Goal: Task Accomplishment & Management: Use online tool/utility

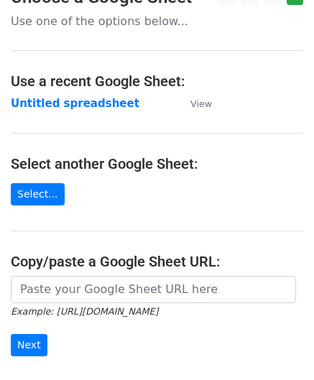
scroll to position [72, 0]
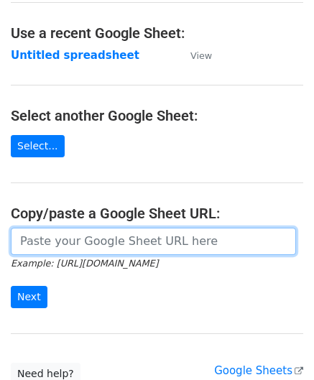
click at [35, 245] on input "url" at bounding box center [153, 241] width 285 height 27
paste input "[URL][DOMAIN_NAME]"
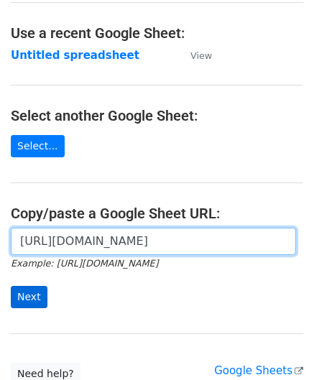
type input "[URL][DOMAIN_NAME]"
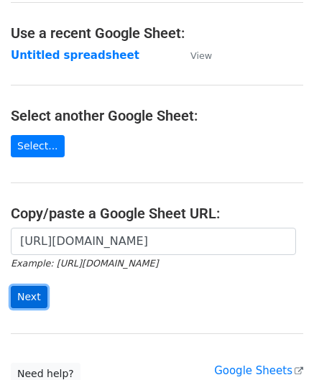
click at [29, 289] on input "Next" at bounding box center [29, 297] width 37 height 22
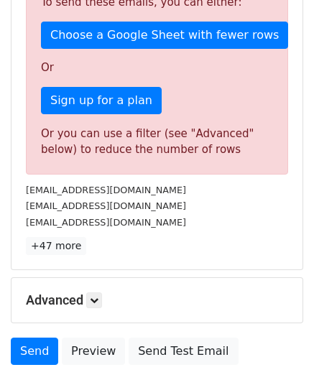
scroll to position [484, 0]
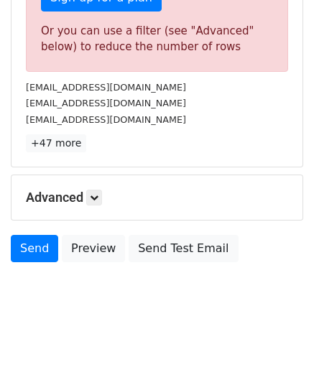
click at [105, 197] on h5 "Advanced" at bounding box center [157, 197] width 262 height 16
click at [98, 194] on icon at bounding box center [94, 197] width 9 height 9
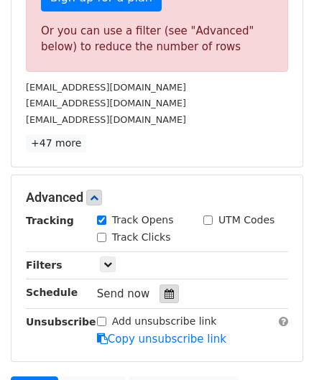
click at [164, 289] on icon at bounding box center [168, 294] width 9 height 10
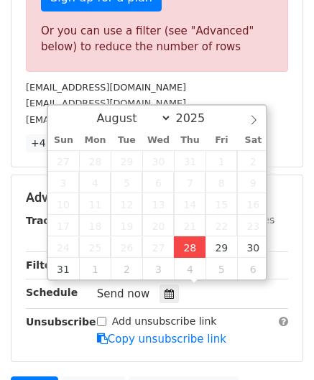
type input "2025-08-28 12:00"
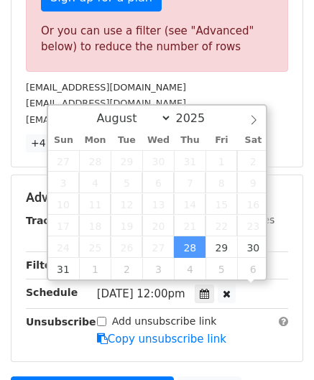
scroll to position [0, 0]
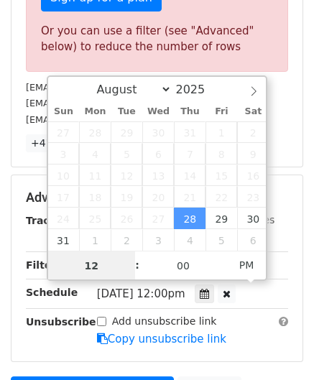
paste input "8"
type input "8"
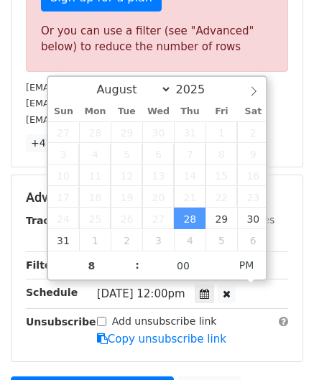
type input "2025-08-28 20:00"
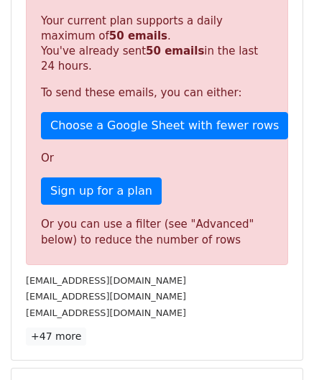
scroll to position [658, 0]
